Goal: Task Accomplishment & Management: Manage account settings

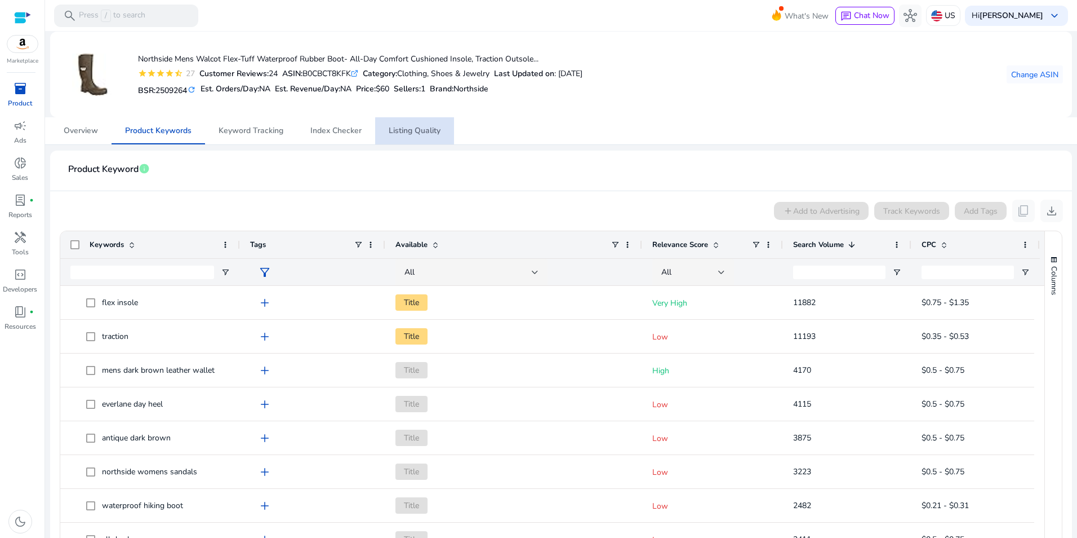
click at [421, 134] on span "Listing Quality" at bounding box center [415, 131] width 52 height 8
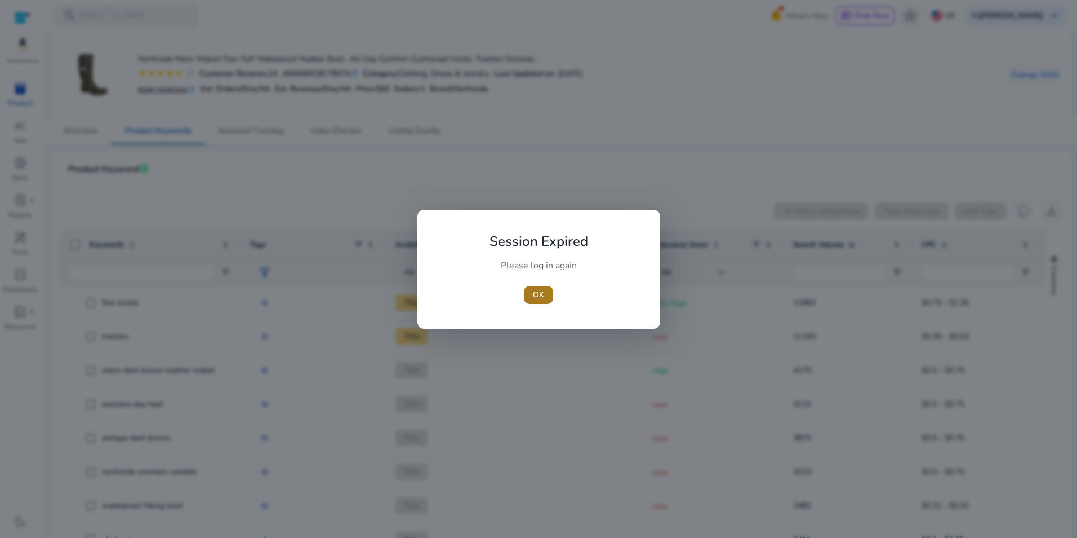
click at [542, 287] on span "button" at bounding box center [538, 294] width 29 height 27
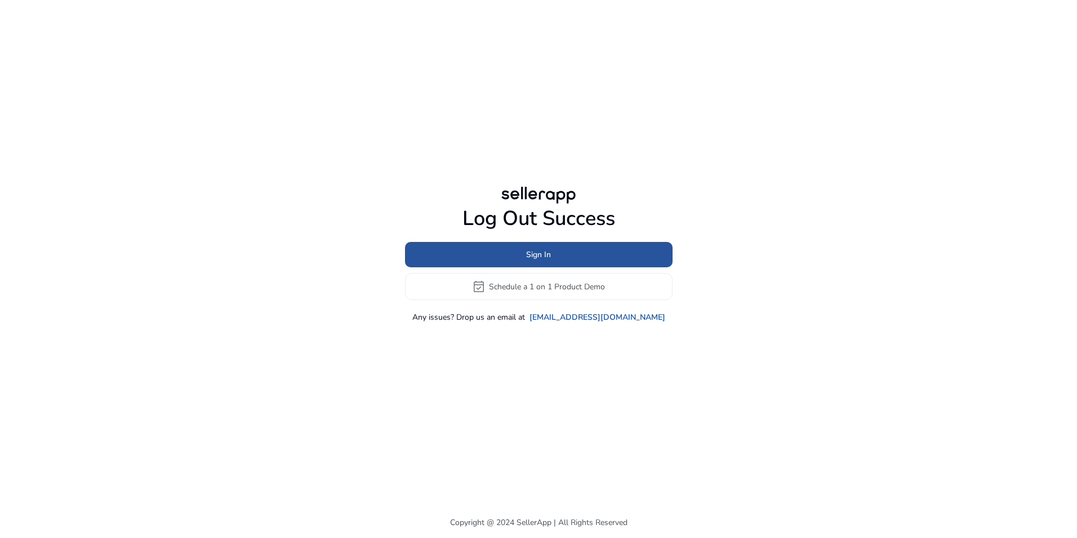
click at [534, 251] on span "Sign In" at bounding box center [538, 255] width 25 height 12
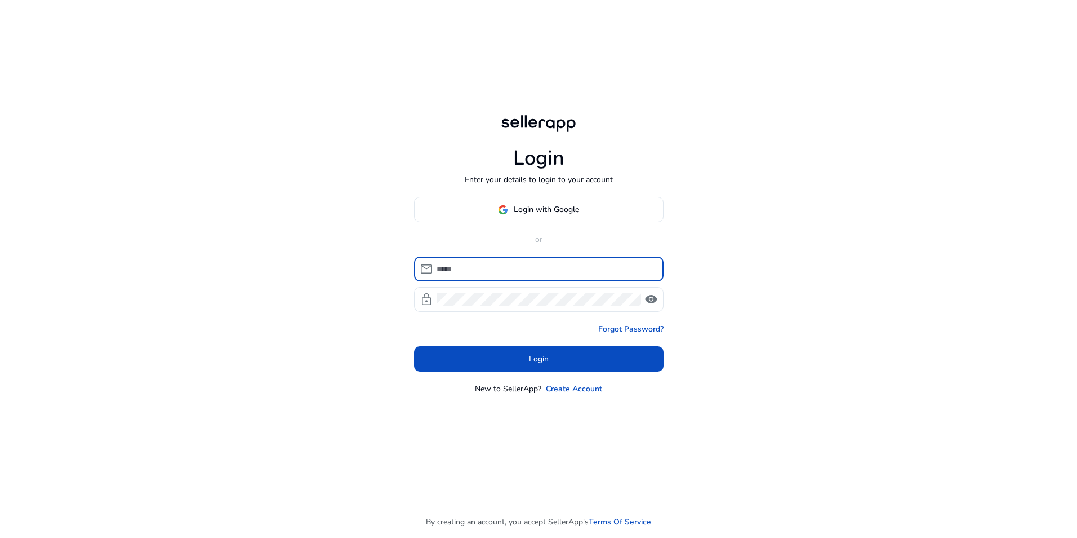
type input "**********"
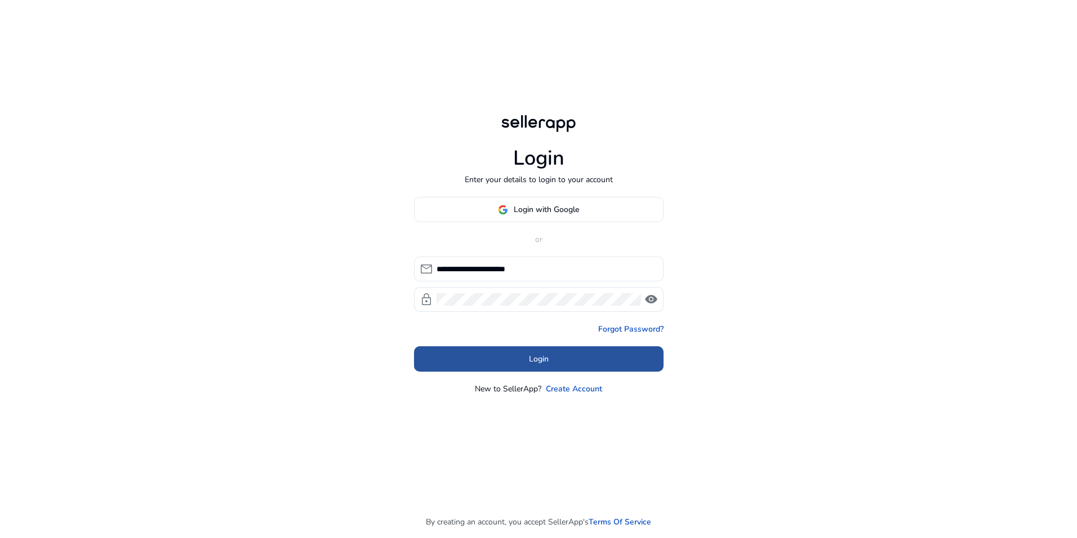
click at [545, 365] on span "Login" at bounding box center [539, 359] width 20 height 12
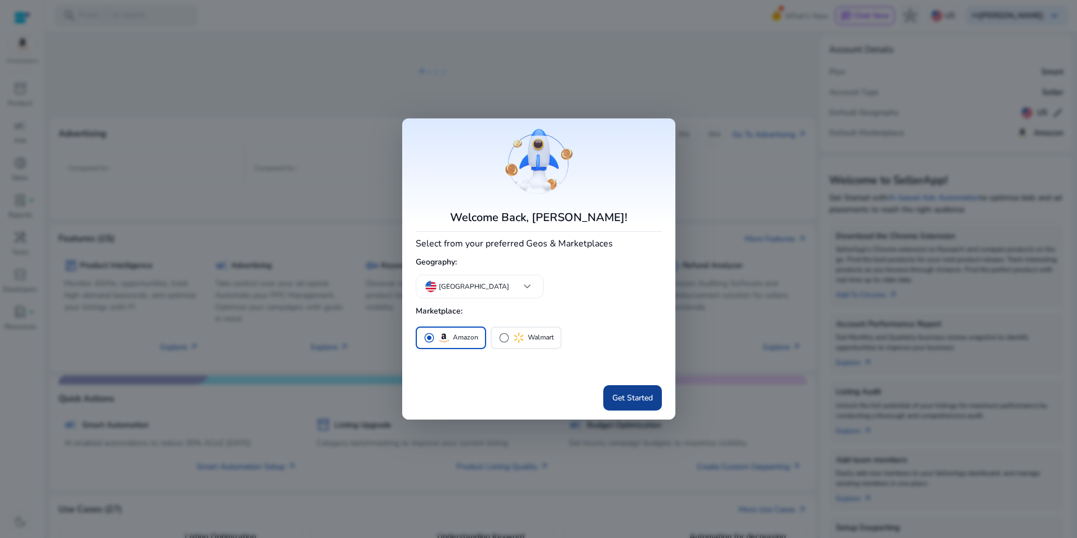
click at [628, 390] on span at bounding box center [633, 397] width 59 height 27
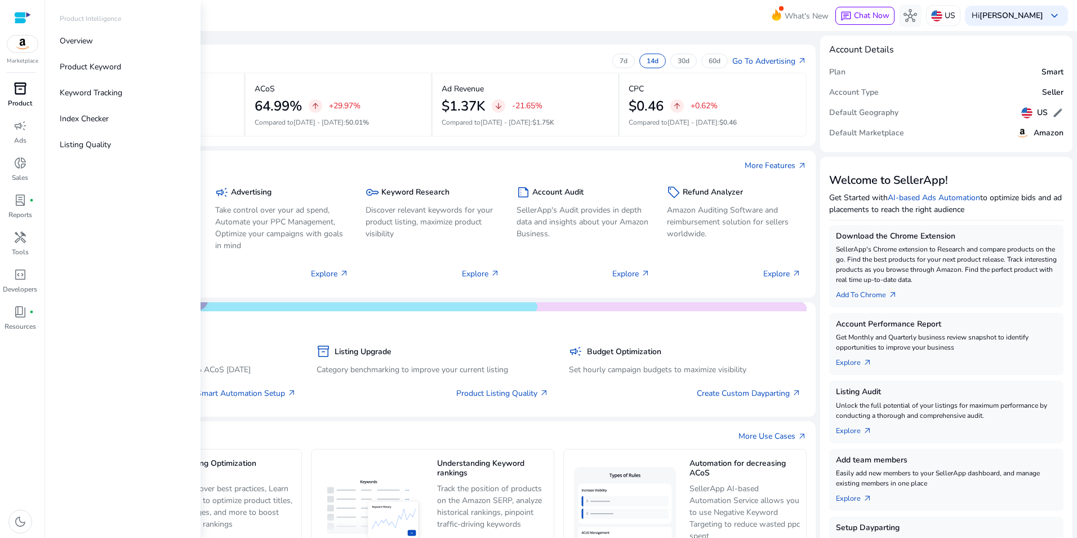
click at [21, 87] on span "inventory_2" at bounding box center [21, 89] width 14 height 14
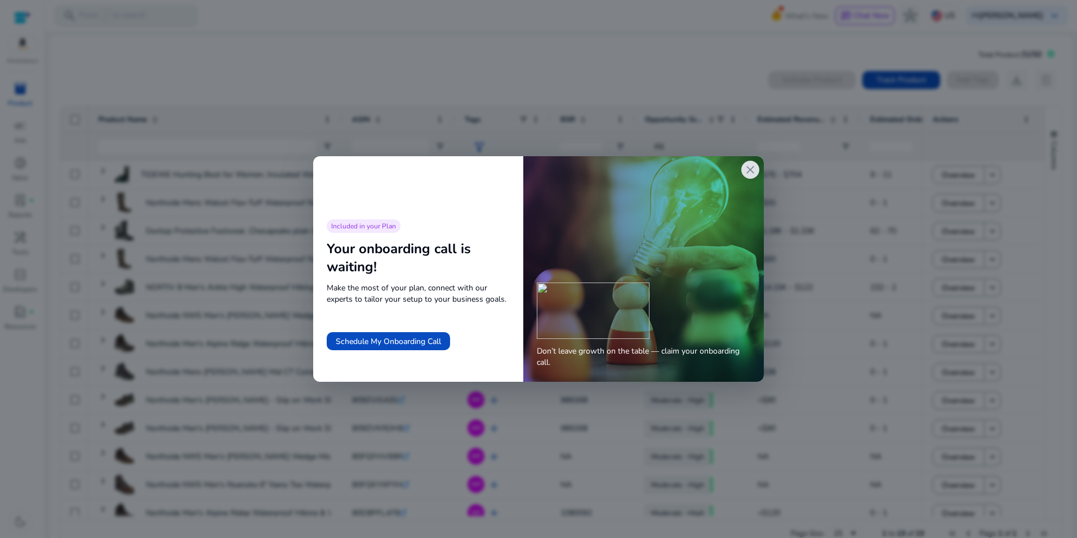
click at [753, 171] on span "close" at bounding box center [751, 170] width 14 height 14
